Goal: Navigation & Orientation: Find specific page/section

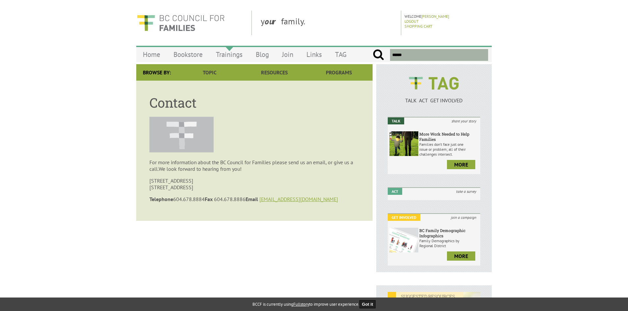
click at [219, 52] on link "Trainings" at bounding box center [229, 54] width 40 height 15
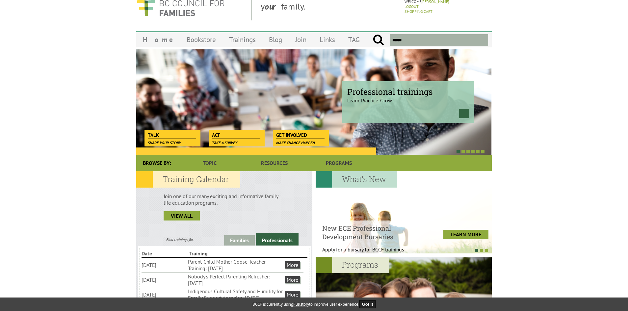
scroll to position [5, 0]
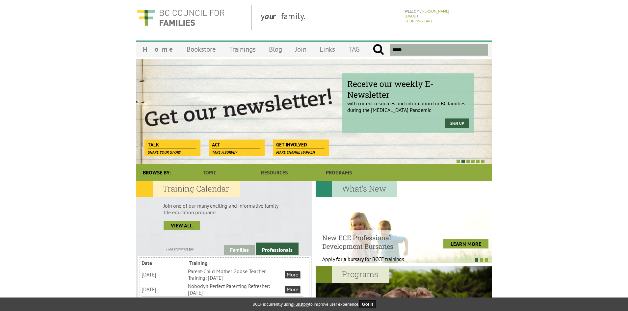
click at [416, 19] on link "Shopping Cart" at bounding box center [419, 20] width 28 height 5
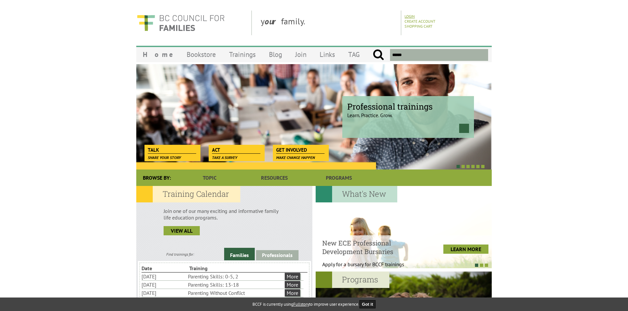
click at [414, 14] on link "Login" at bounding box center [410, 16] width 10 height 5
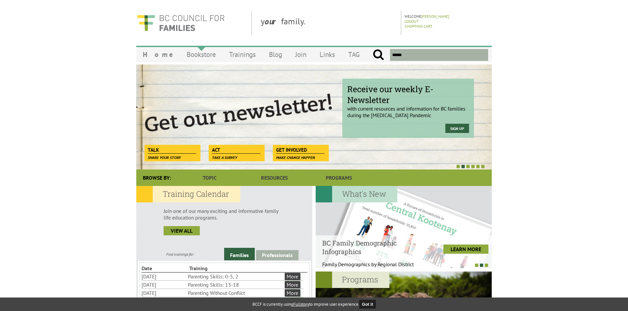
click at [192, 60] on link "Bookstore" at bounding box center [201, 54] width 42 height 15
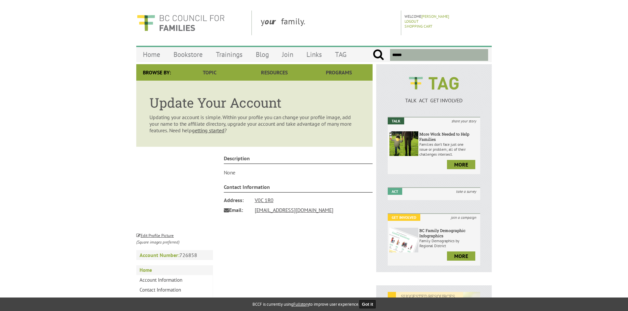
scroll to position [99, 0]
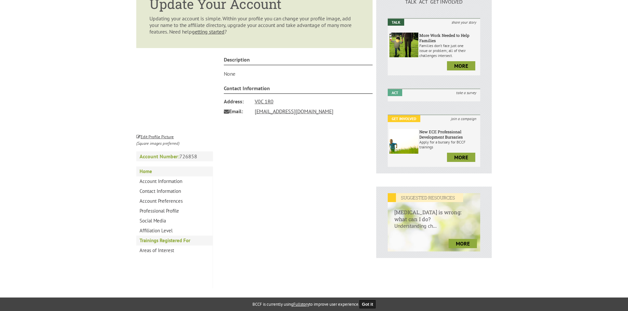
click at [162, 243] on link "Trainings Registered For" at bounding box center [174, 241] width 76 height 10
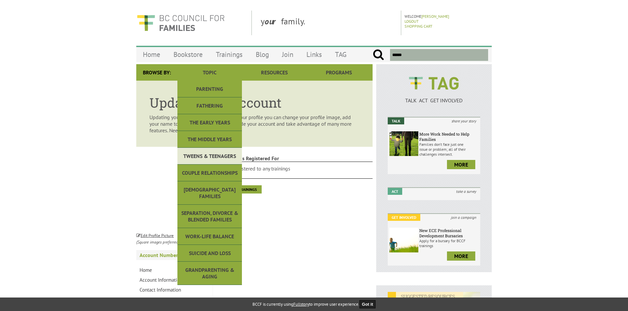
click at [209, 156] on link "Tweens & Teenagers" at bounding box center [210, 156] width 65 height 17
